Goal: Information Seeking & Learning: Learn about a topic

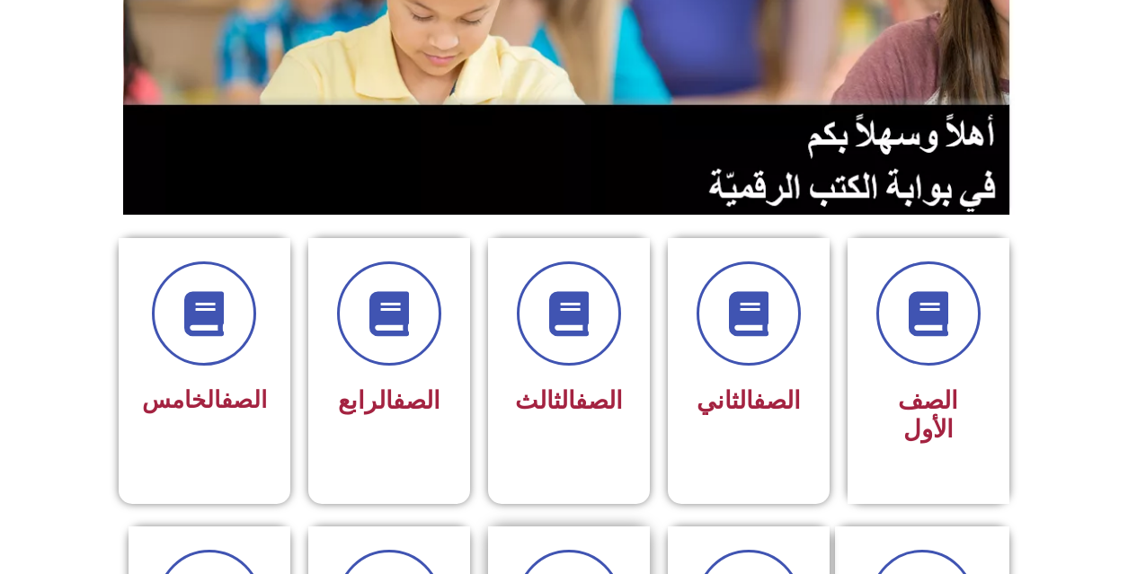
scroll to position [360, 0]
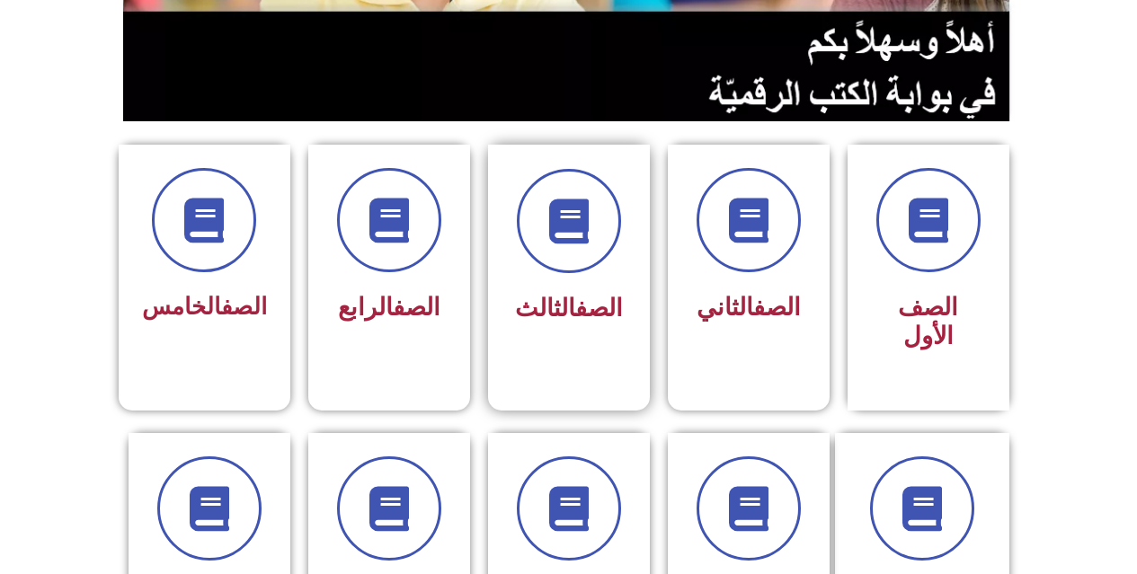
click at [511, 244] on div "الصف الثالث" at bounding box center [569, 264] width 162 height 238
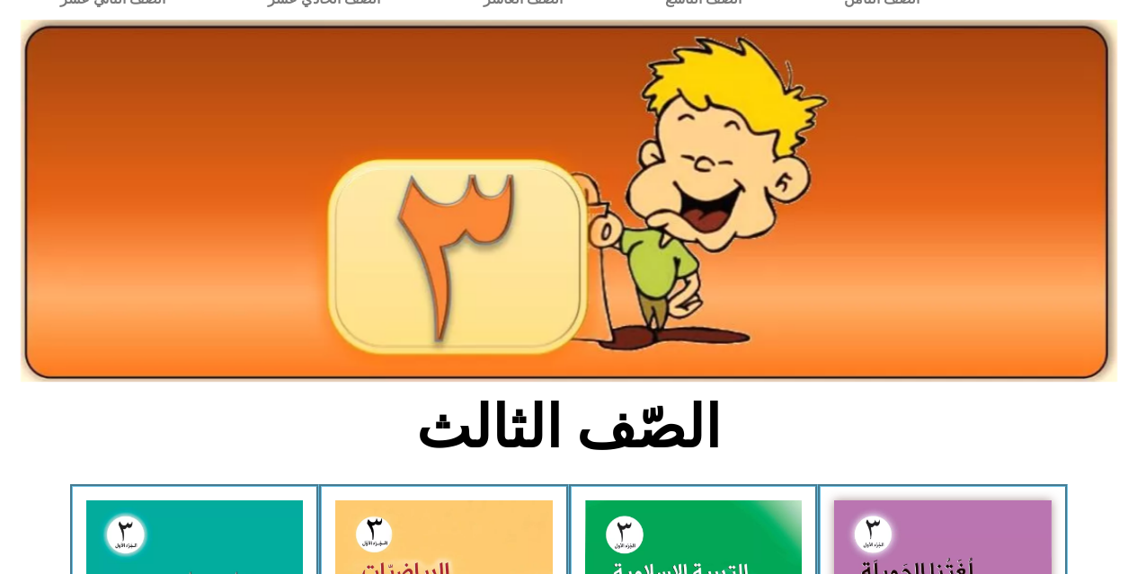
scroll to position [360, 0]
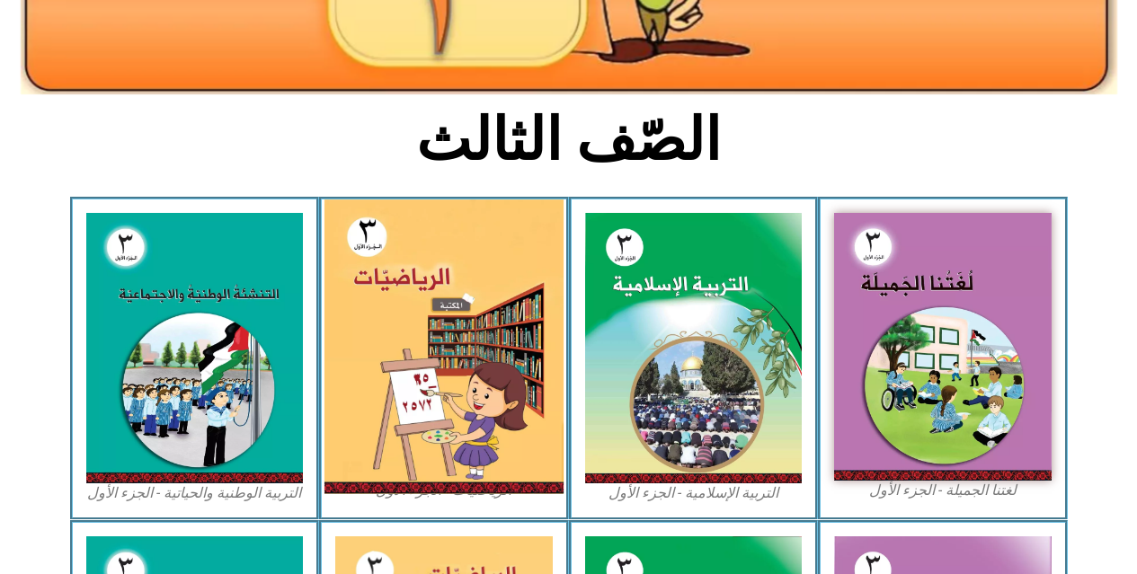
click at [455, 351] on img at bounding box center [444, 347] width 239 height 295
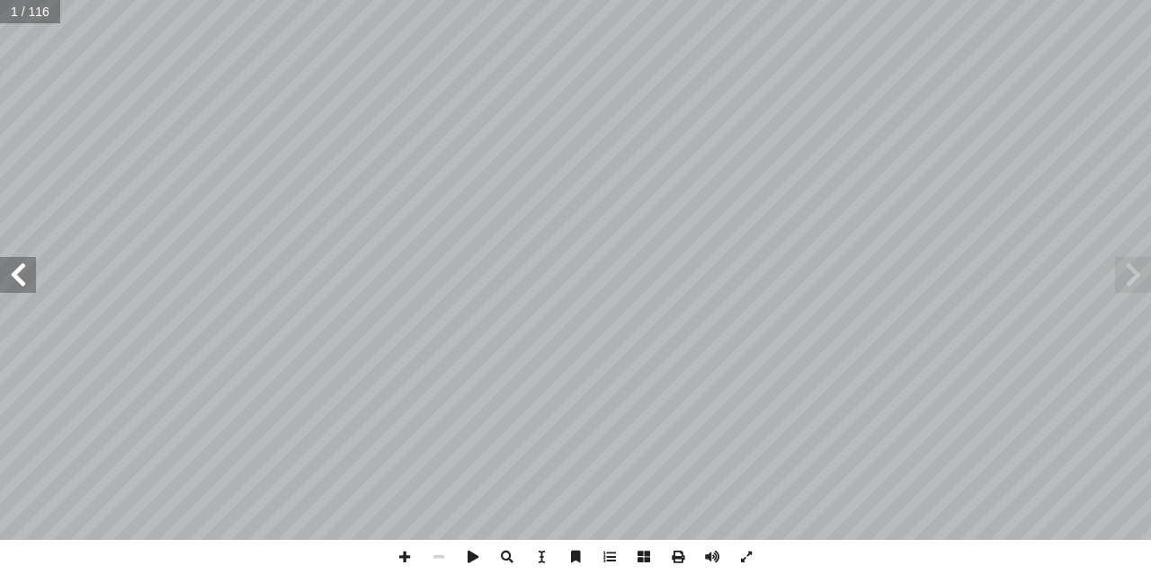
click at [10, 276] on span at bounding box center [18, 275] width 36 height 36
click at [17, 274] on span at bounding box center [18, 275] width 36 height 36
click at [17, 273] on span at bounding box center [18, 275] width 36 height 36
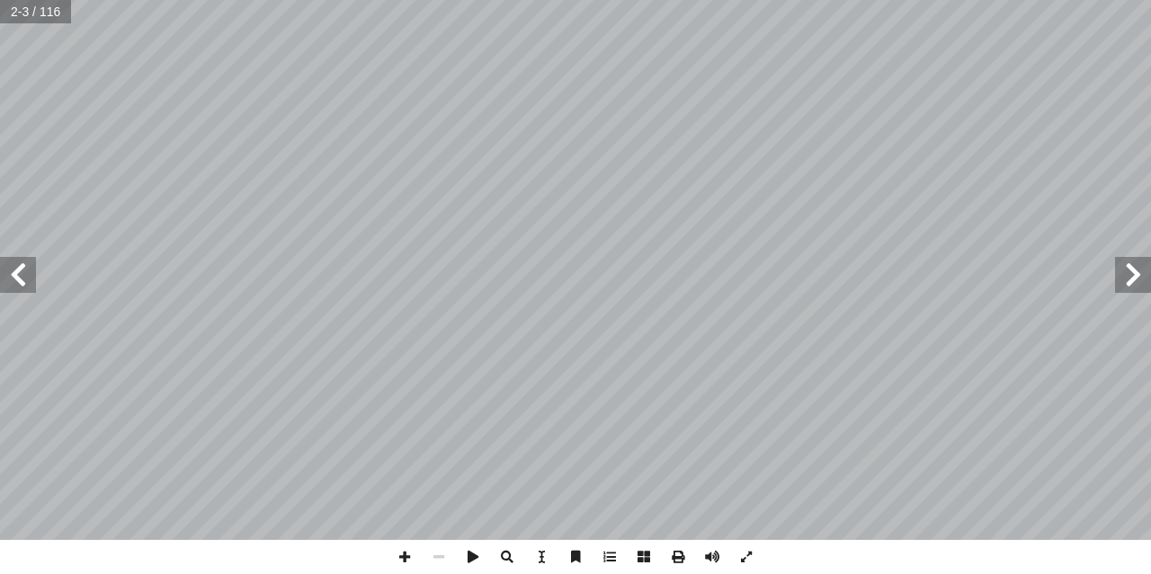
click at [17, 273] on span at bounding box center [18, 275] width 36 height 36
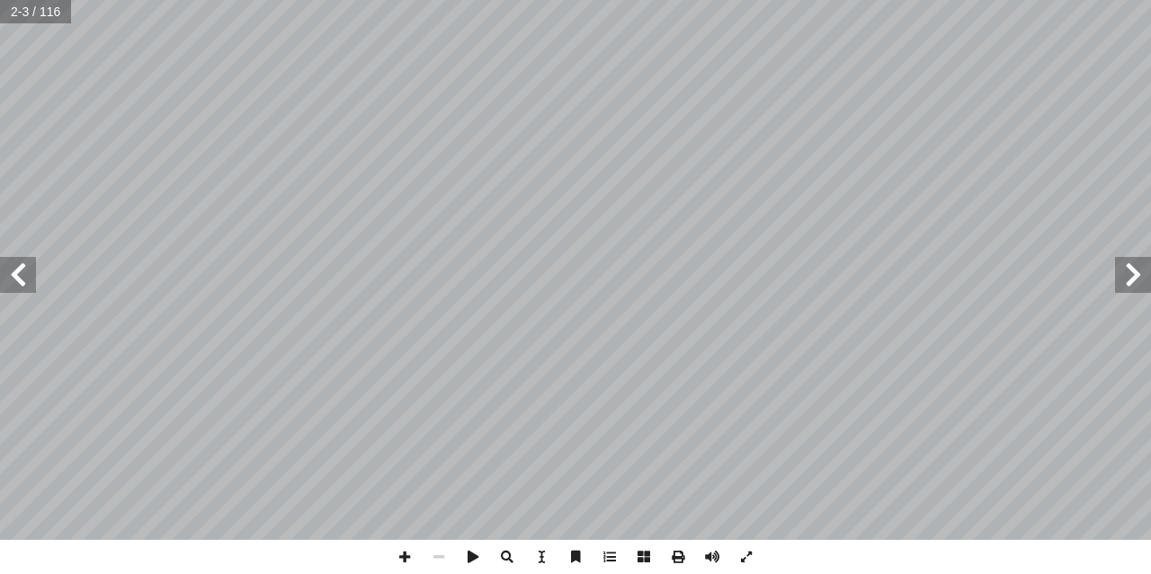
click at [17, 273] on span at bounding box center [18, 275] width 36 height 36
click at [26, 271] on span at bounding box center [18, 275] width 36 height 36
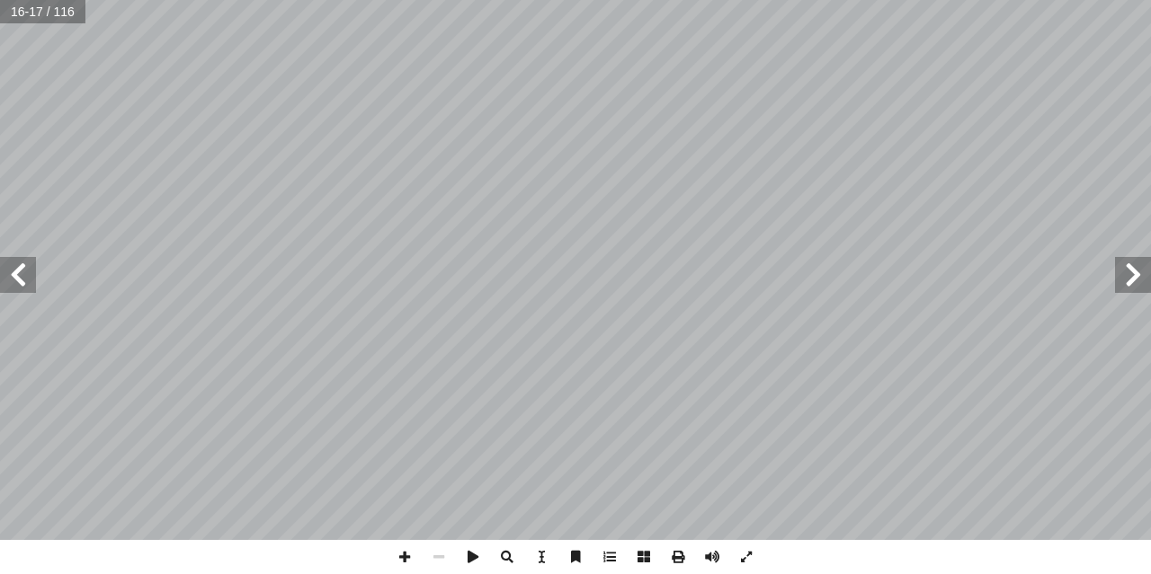
click at [26, 271] on span at bounding box center [18, 275] width 36 height 36
click at [24, 271] on span at bounding box center [18, 275] width 36 height 36
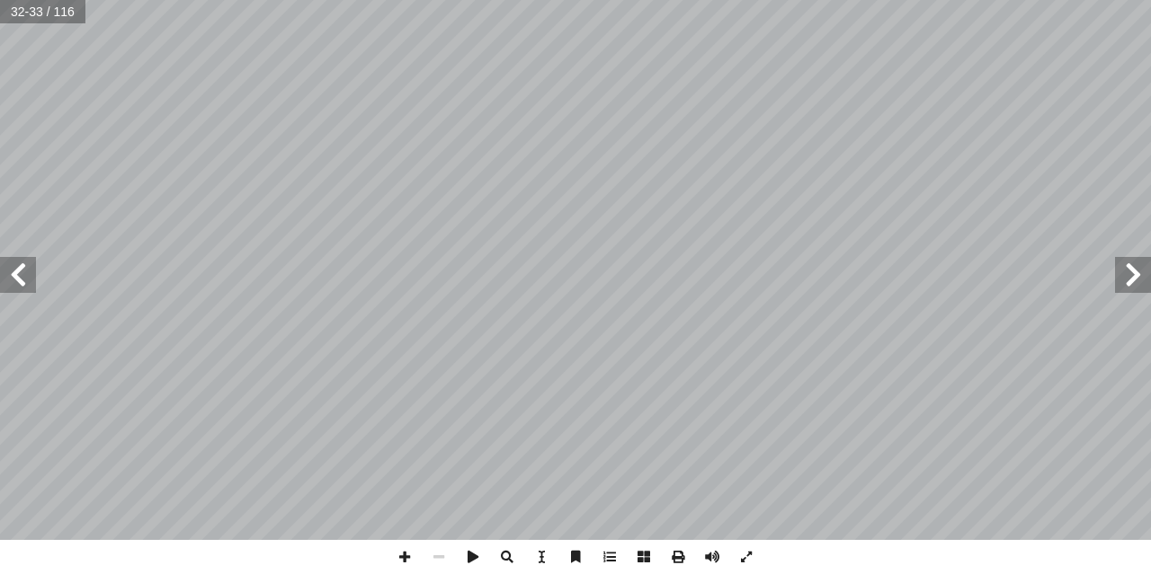
click at [24, 271] on span at bounding box center [18, 275] width 36 height 36
click at [1125, 284] on span at bounding box center [1133, 275] width 36 height 36
click at [402, 552] on span at bounding box center [404, 557] width 34 height 34
click at [398, 548] on span at bounding box center [404, 557] width 34 height 34
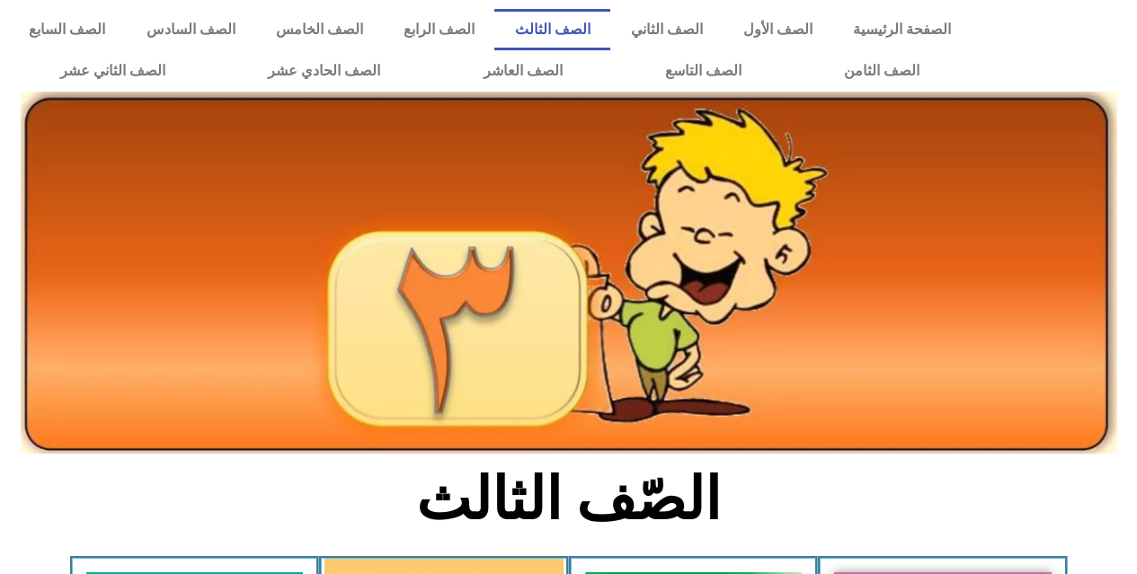
scroll to position [360, 0]
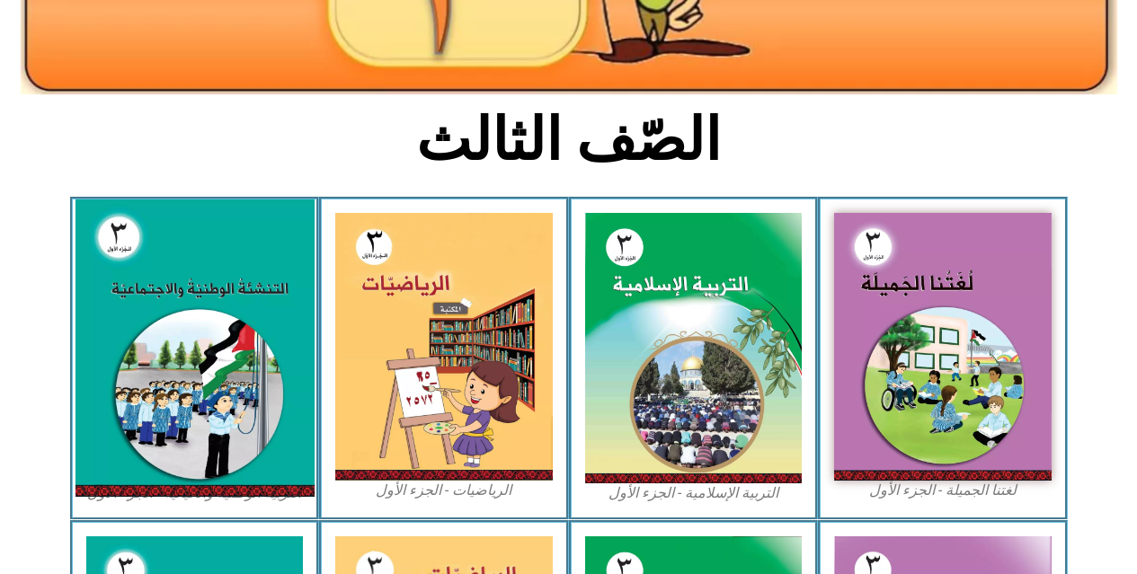
click at [215, 298] on img at bounding box center [194, 349] width 239 height 298
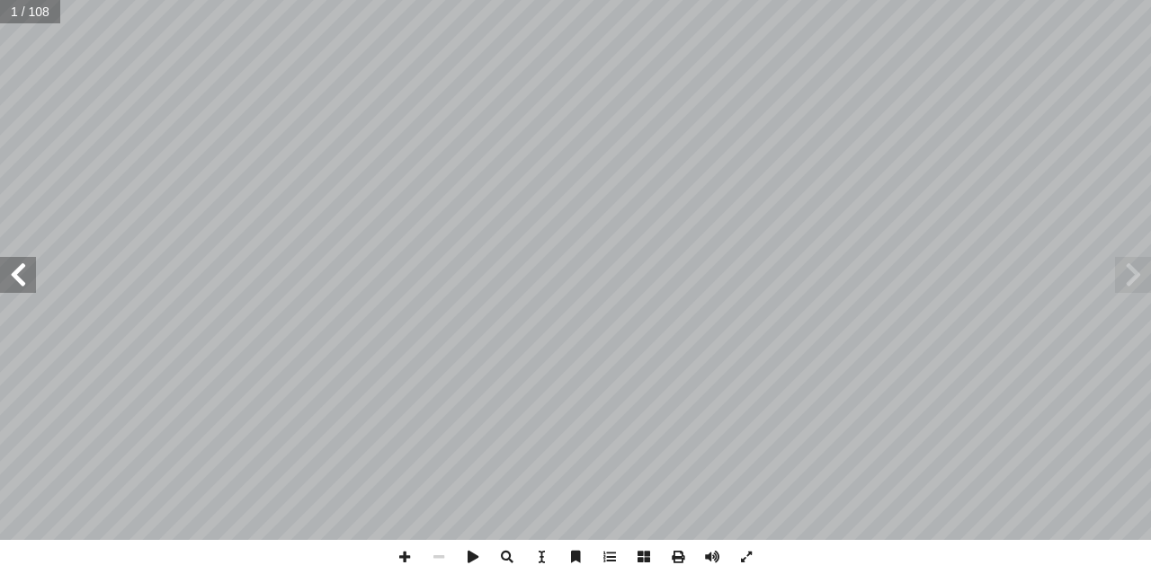
click at [20, 17] on input "text" at bounding box center [30, 11] width 60 height 23
type input "**"
click at [27, 286] on span at bounding box center [18, 275] width 36 height 36
click at [19, 281] on span at bounding box center [18, 275] width 36 height 36
